Goal: Task Accomplishment & Management: Complete application form

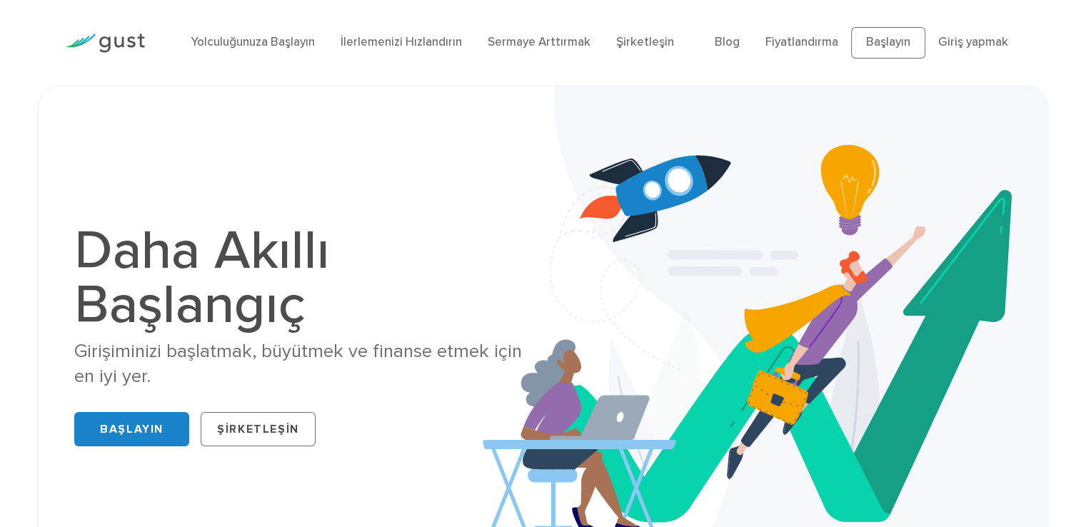
click at [994, 92] on img at bounding box center [765, 337] width 565 height 503
click at [395, 44] on font "İlerlemenizi Hızlandırın" at bounding box center [401, 42] width 121 height 14
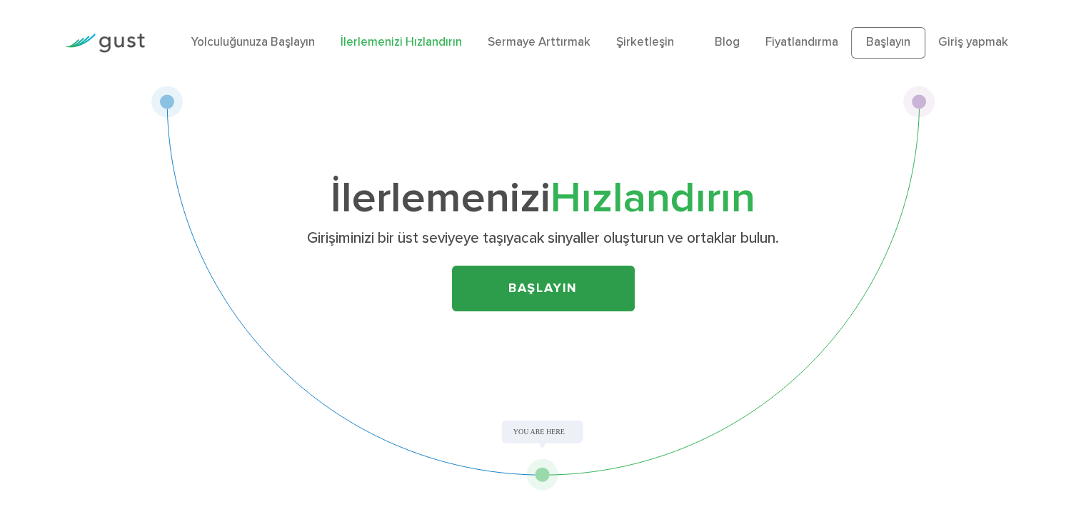
click at [523, 287] on font "Başlayın" at bounding box center [542, 288] width 69 height 15
